Goal: Check status

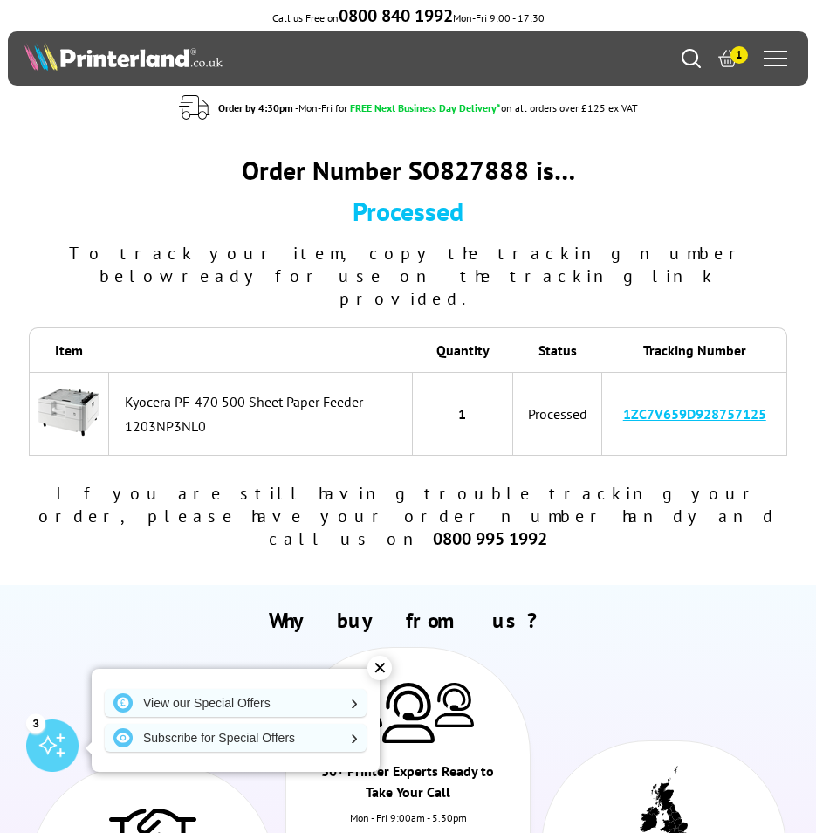
click at [726, 405] on link "1ZC7V659D928757125" at bounding box center [694, 413] width 143 height 17
drag, startPoint x: 620, startPoint y: 371, endPoint x: 782, endPoint y: 378, distance: 162.5
click at [782, 378] on td "1ZC7V659D928757125" at bounding box center [694, 414] width 185 height 84
copy link "1ZC7V659D928757125"
click at [733, 52] on span "1" at bounding box center [739, 54] width 17 height 17
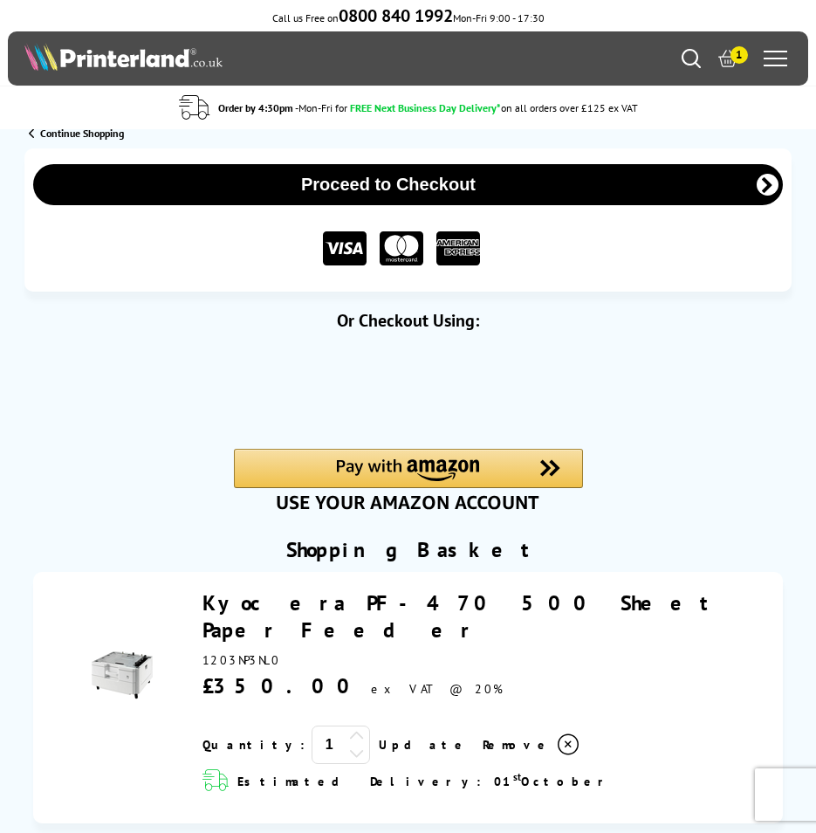
click at [165, 68] on img at bounding box center [123, 57] width 198 height 28
